Goal: Task Accomplishment & Management: Use online tool/utility

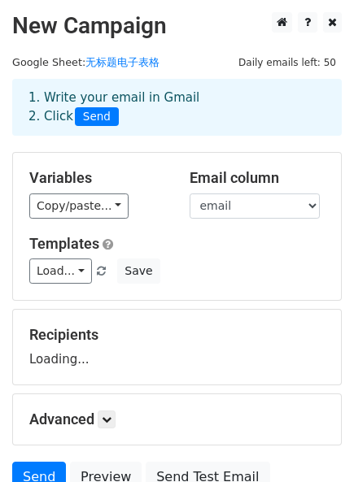
click at [99, 208] on link "Copy/paste..." at bounding box center [78, 205] width 99 height 25
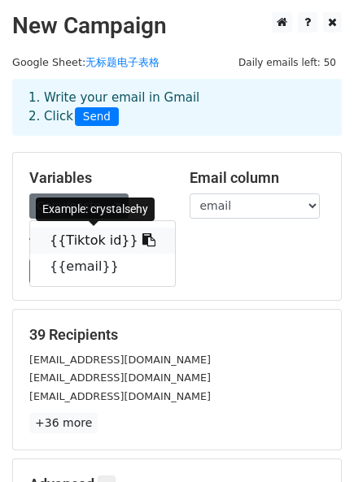
click at [108, 238] on link "{{Tiktok id}}" at bounding box center [102, 241] width 145 height 26
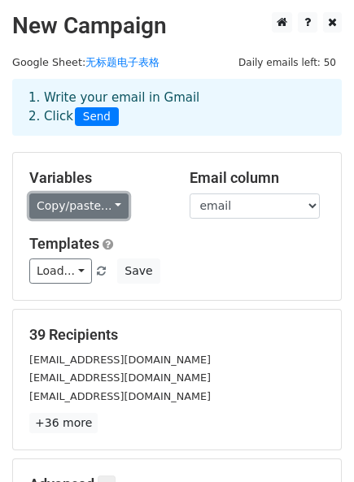
click at [109, 202] on link "Copy/paste..." at bounding box center [78, 205] width 99 height 25
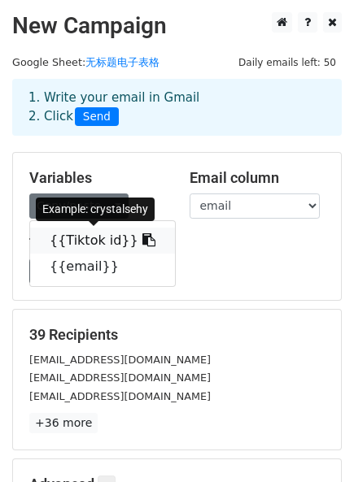
click at [142, 241] on icon at bounding box center [148, 239] width 13 height 13
